Goal: Task Accomplishment & Management: Complete application form

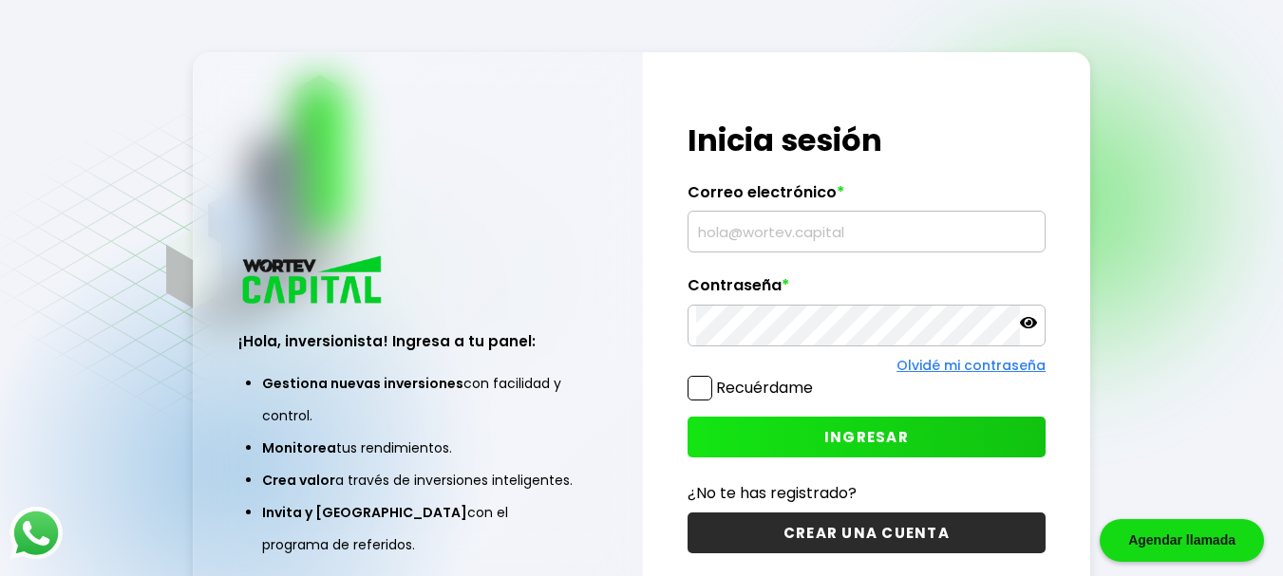
click at [1033, 44] on div "Regresar ¡Hola, inversionista! Ingresa a tu panel: Gestiona nuevas inversiones …" at bounding box center [641, 335] width 1283 height 671
click at [759, 230] on input "text" at bounding box center [867, 232] width 342 height 40
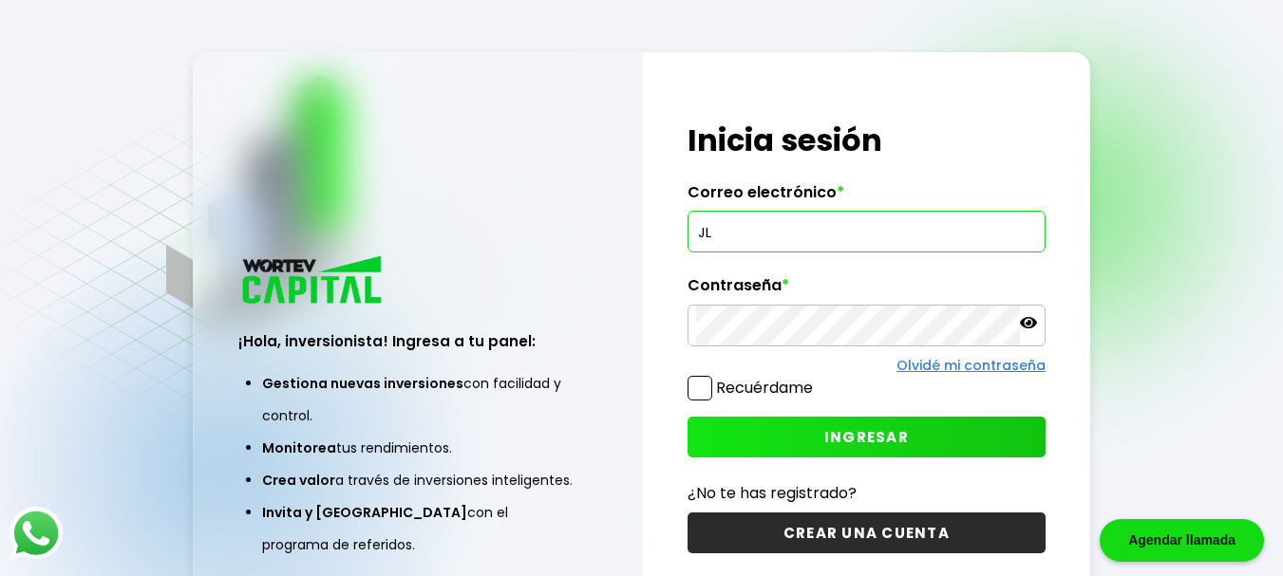
type input "J"
type input "[EMAIL_ADDRESS][DOMAIN_NAME]"
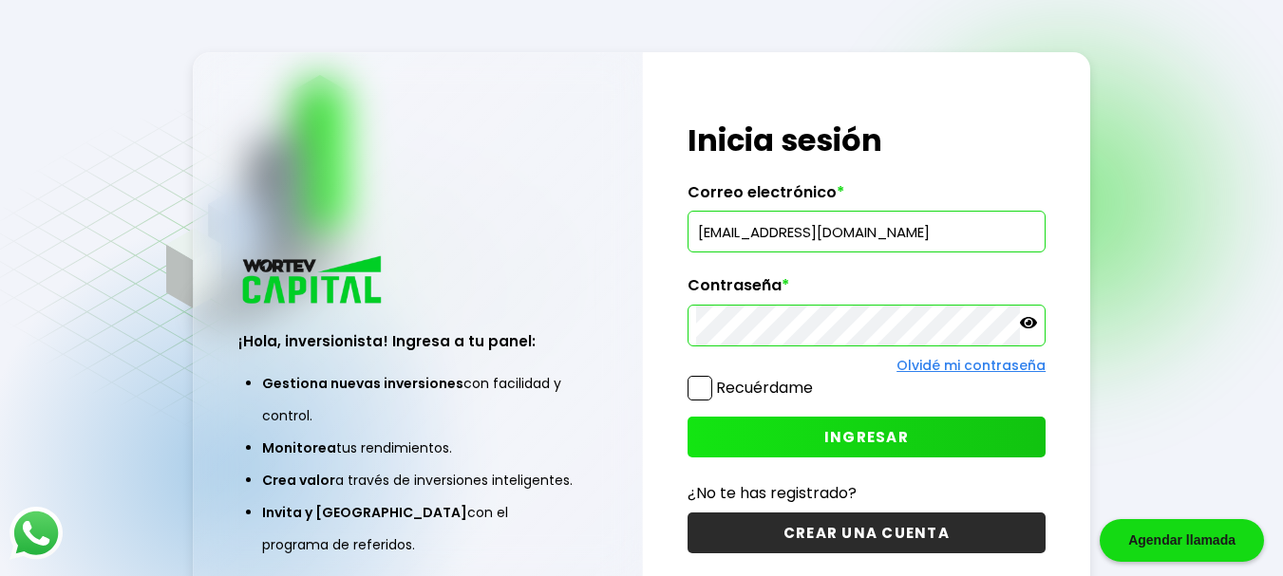
click at [1024, 323] on icon at bounding box center [1028, 322] width 17 height 17
click at [901, 435] on span "INGRESAR" at bounding box center [866, 437] width 84 height 20
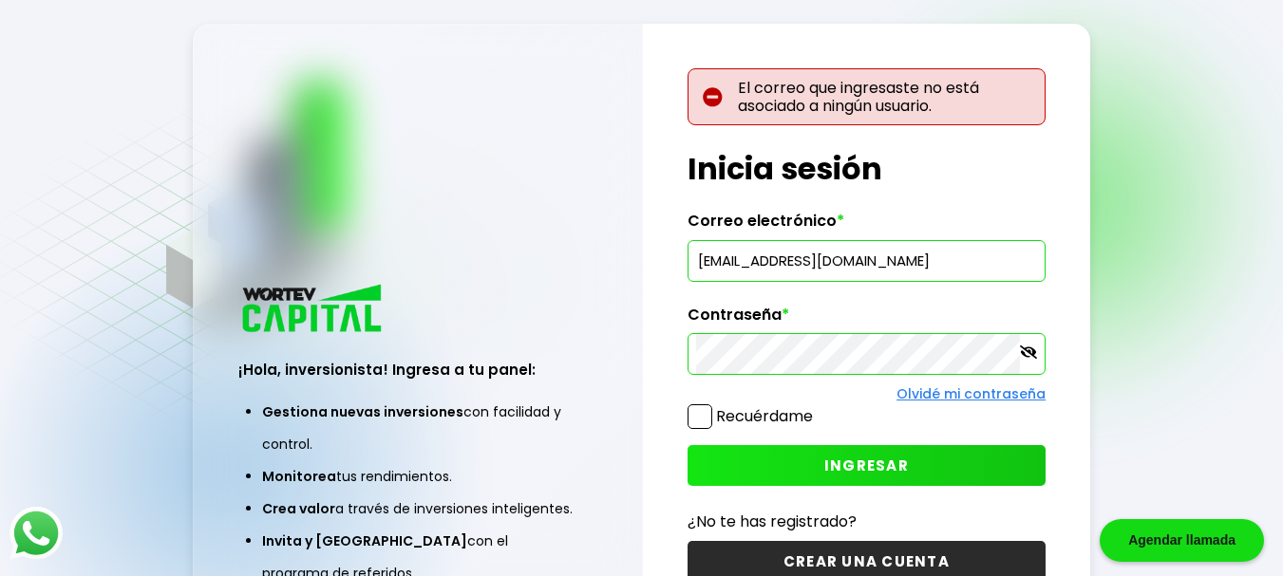
click at [879, 556] on div "El correo que ingresaste no está asociado a ningún usuario. ¡Hola, inversionist…" at bounding box center [867, 338] width 448 height 628
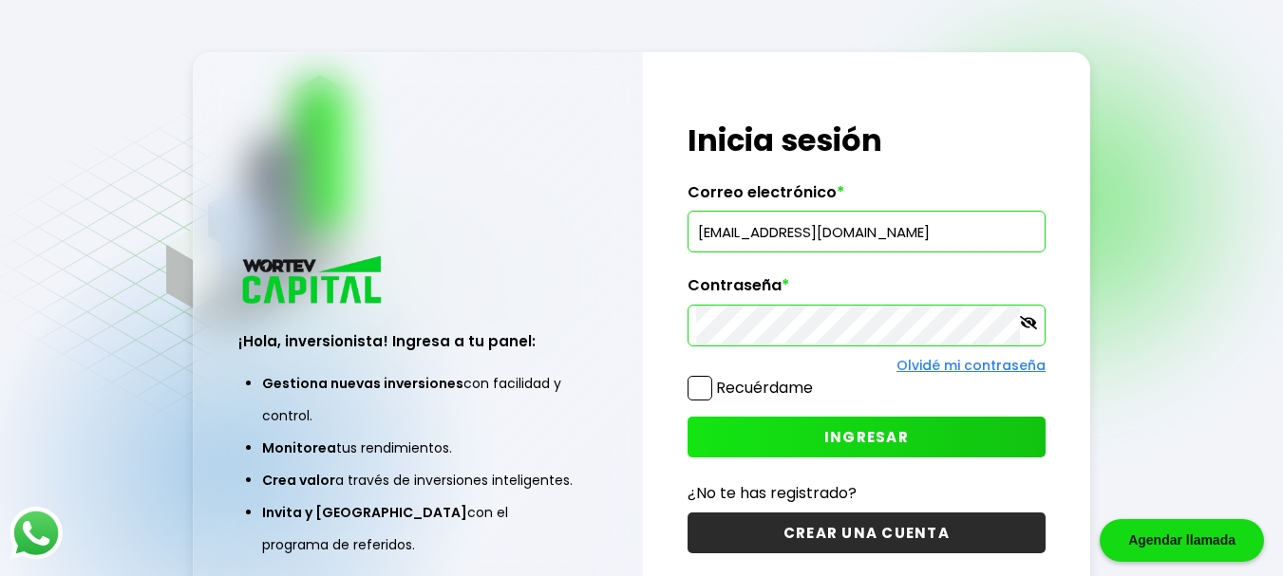
click at [885, 531] on button "CREAR UNA CUENTA" at bounding box center [866, 533] width 359 height 41
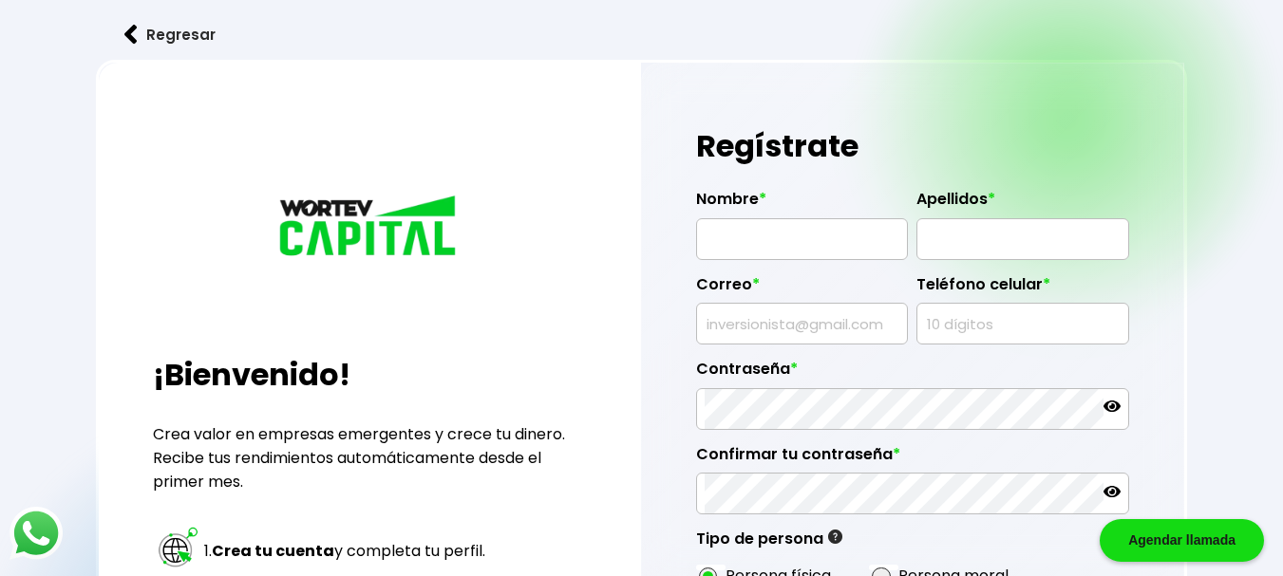
click at [782, 246] on input "text" at bounding box center [801, 239] width 195 height 40
type input "[PERSON_NAME]"
type input "[EMAIL_ADDRESS][DOMAIN_NAME]"
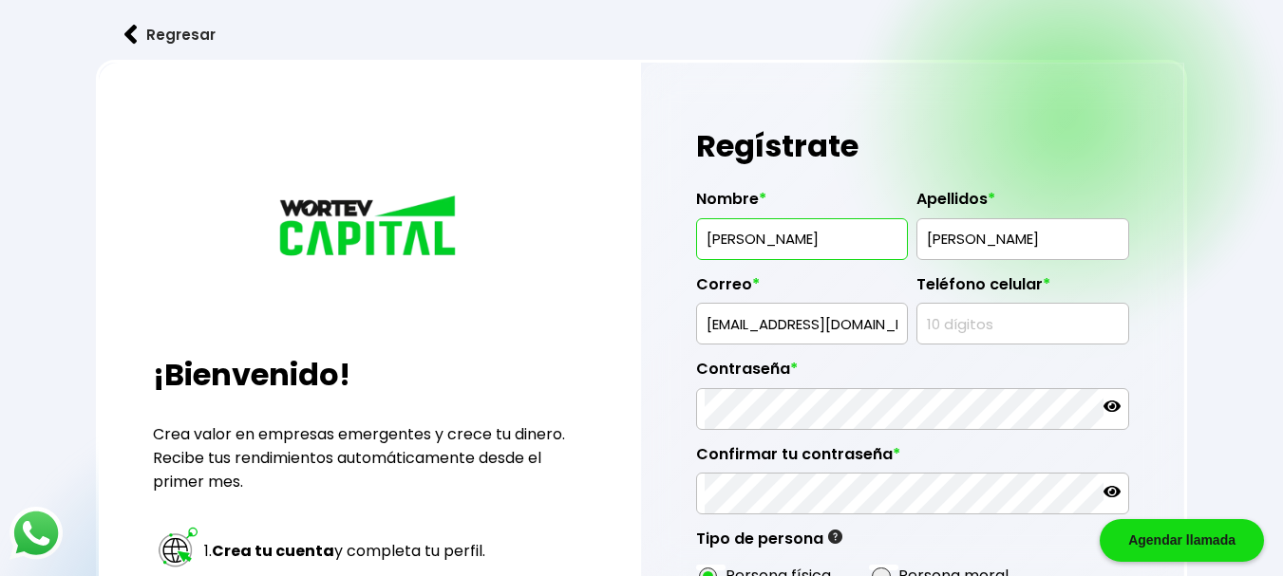
type input "4272268924"
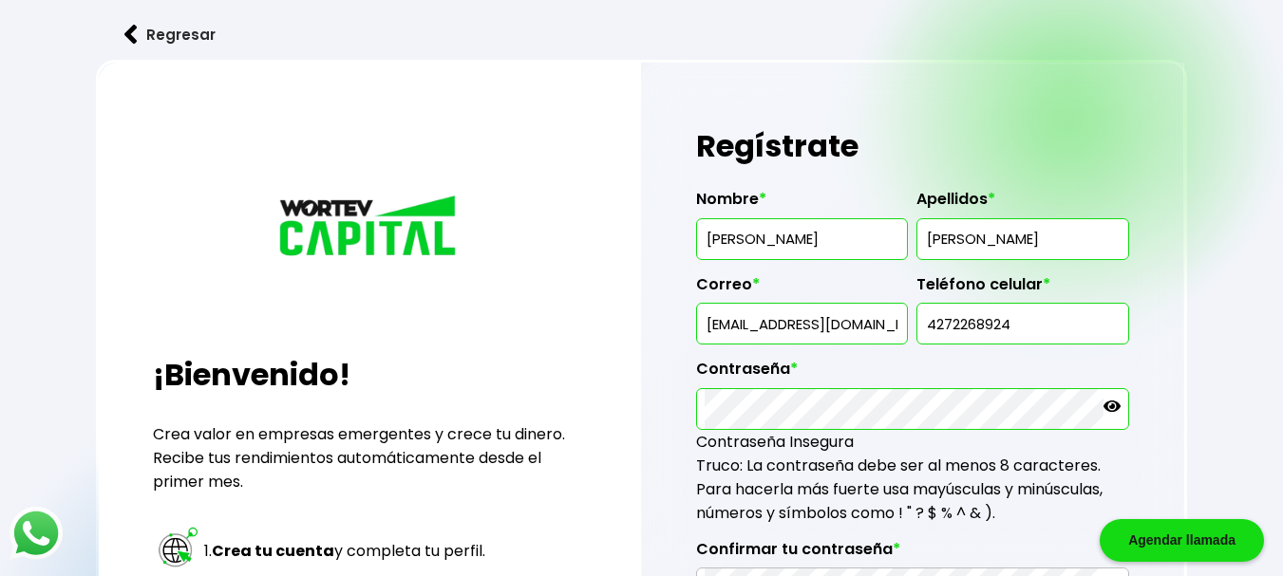
click at [1110, 403] on icon at bounding box center [1111, 406] width 17 height 17
click at [915, 533] on div "Confirmar tu contraseña *" at bounding box center [912, 567] width 433 height 85
click at [912, 528] on div "Confirmar tu contraseña *" at bounding box center [912, 567] width 433 height 85
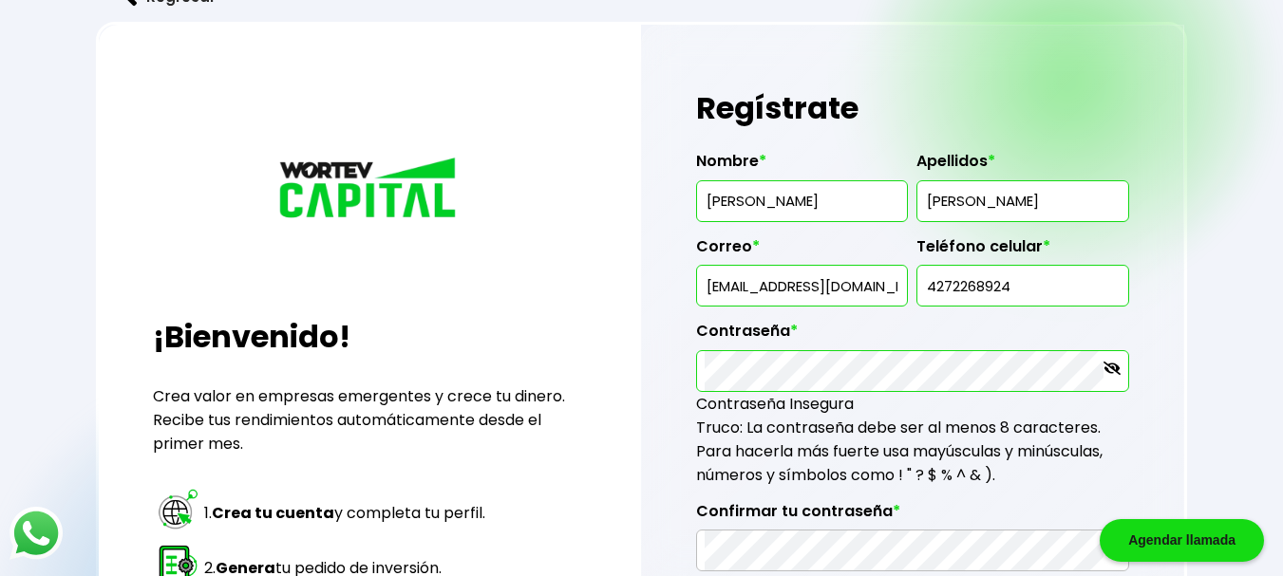
scroll to position [76, 0]
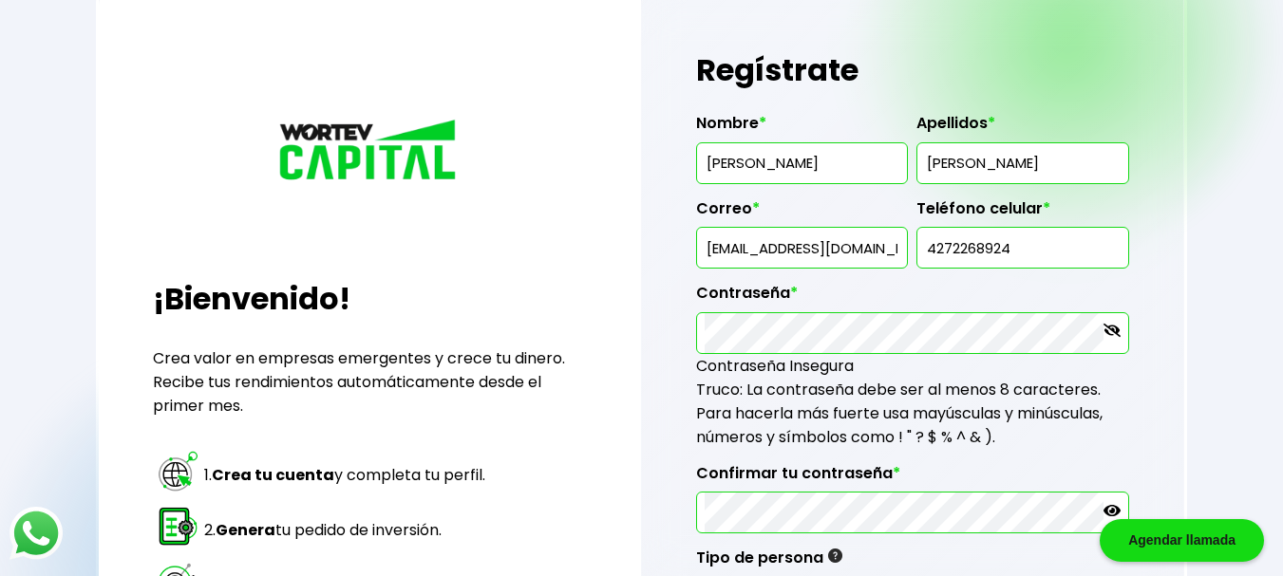
click at [1106, 510] on icon at bounding box center [1111, 510] width 17 height 11
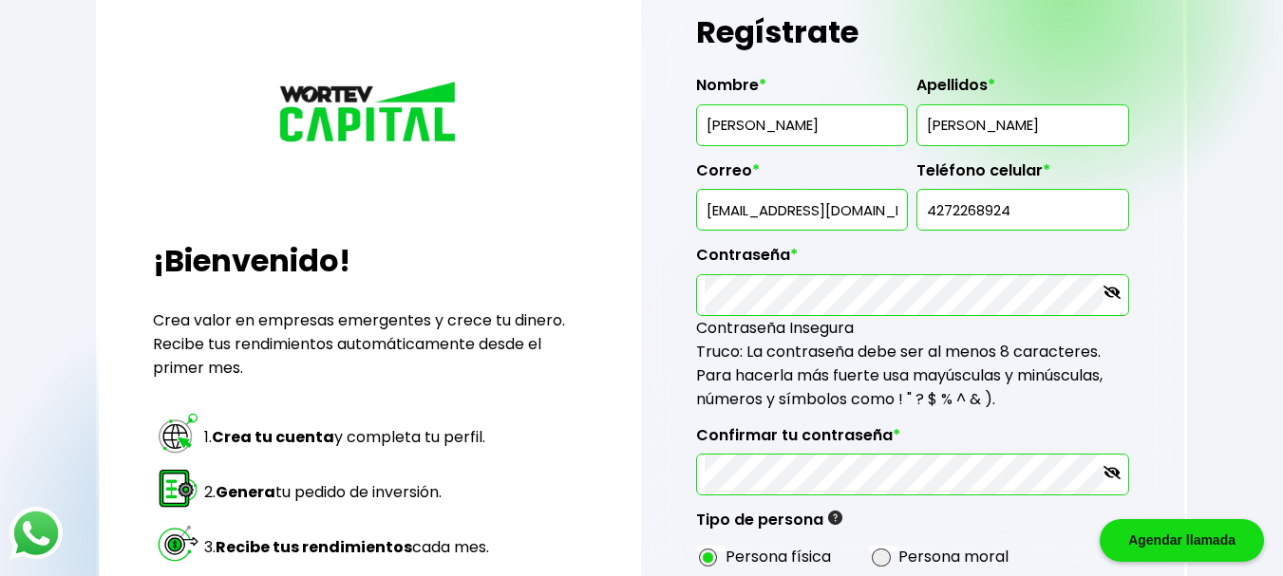
scroll to position [240, 0]
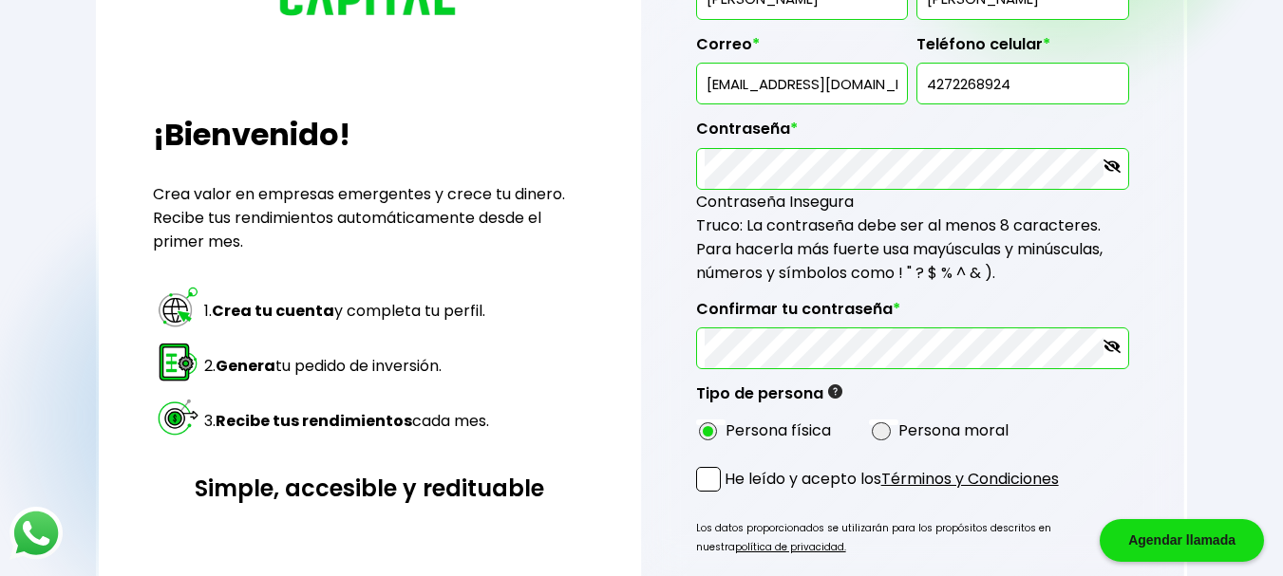
click at [709, 480] on span at bounding box center [708, 479] width 25 height 25
click at [728, 494] on input "He leído y acepto los Términos y Condiciones" at bounding box center [728, 494] width 0 height 0
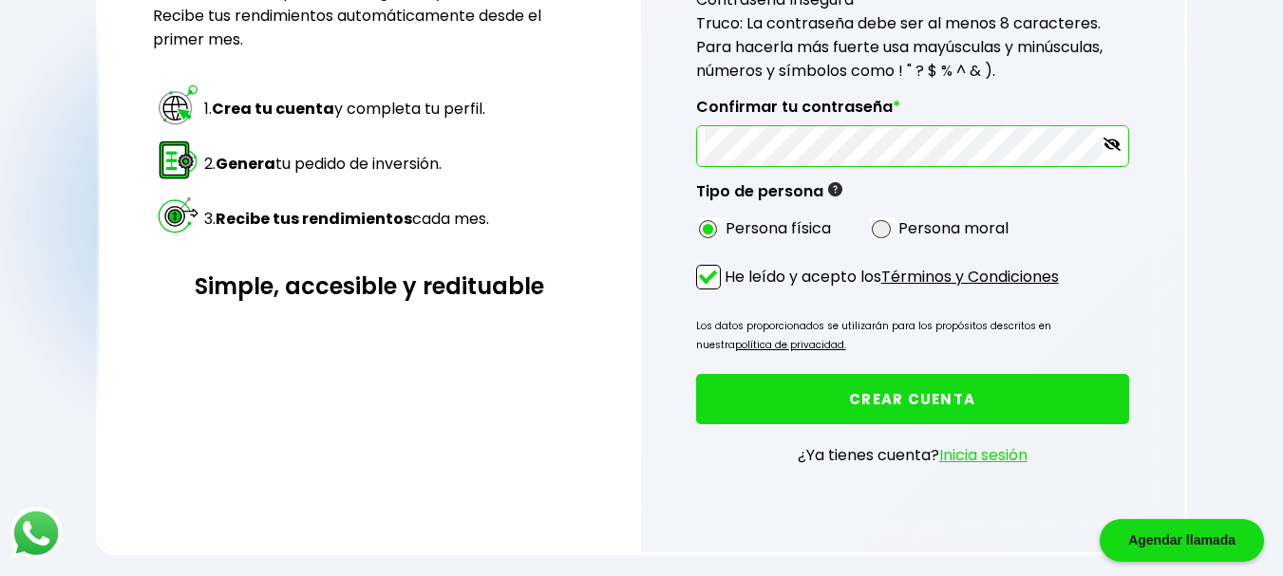
scroll to position [450, 0]
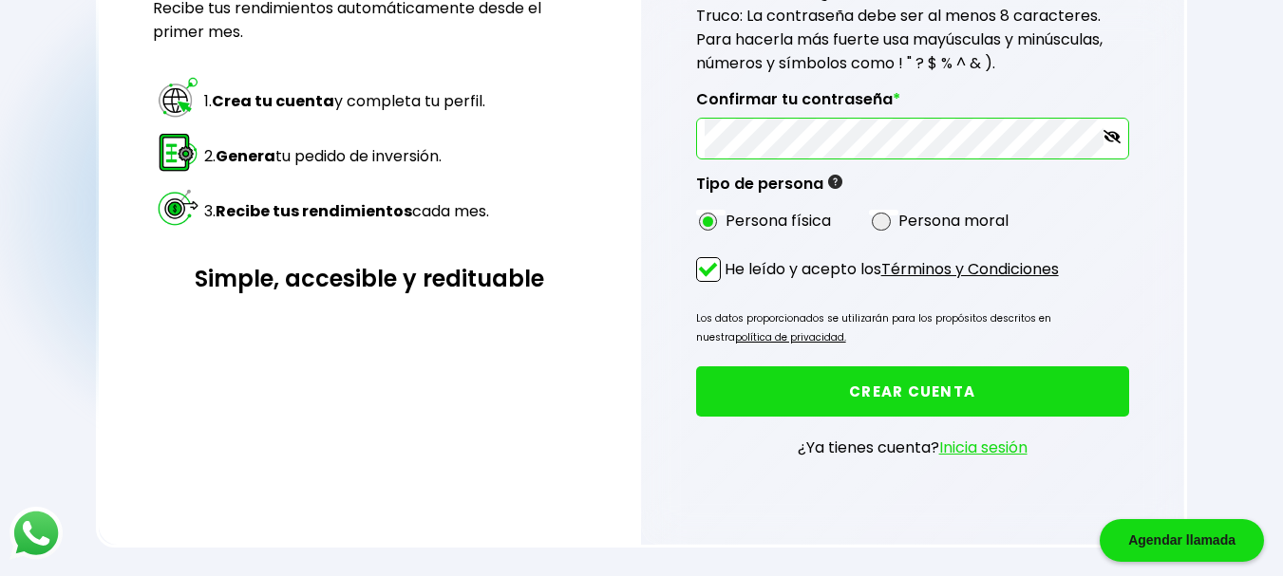
click at [917, 390] on button "CREAR CUENTA" at bounding box center [912, 391] width 433 height 50
